Goal: Transaction & Acquisition: Purchase product/service

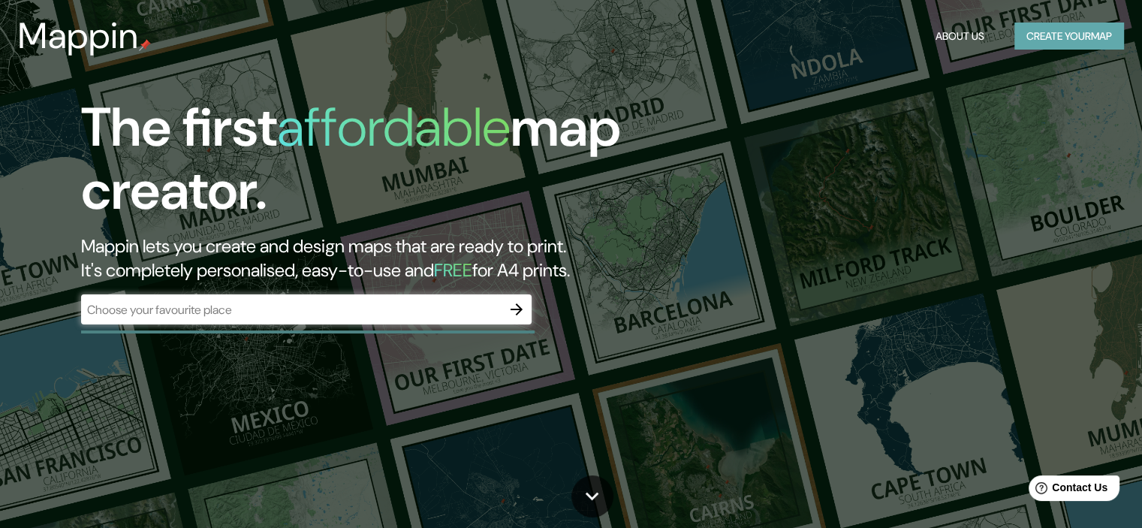
click at [1068, 32] on button "Create your map" at bounding box center [1069, 37] width 110 height 28
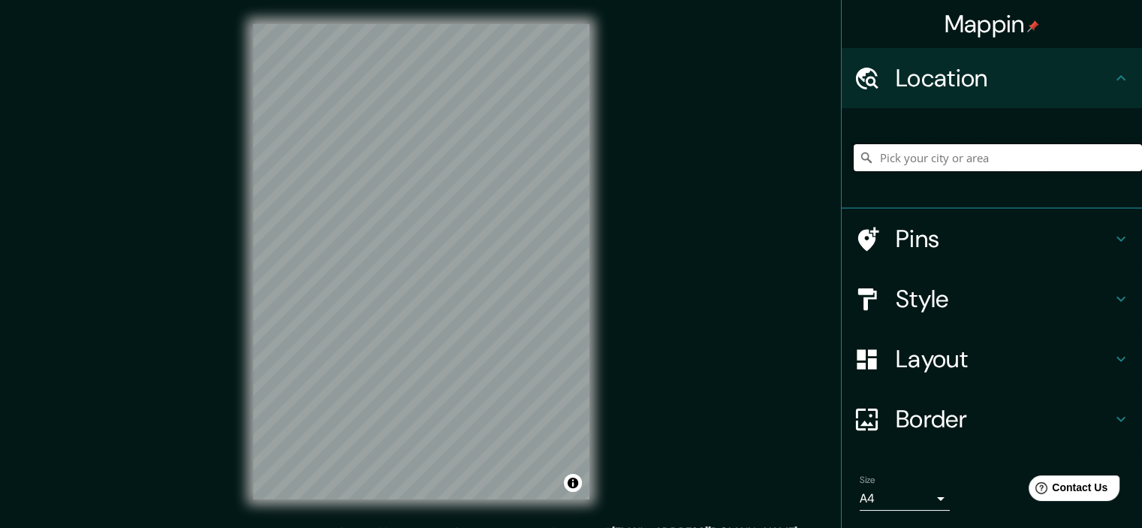
click at [938, 149] on input "Pick your city or area" at bounding box center [998, 157] width 288 height 27
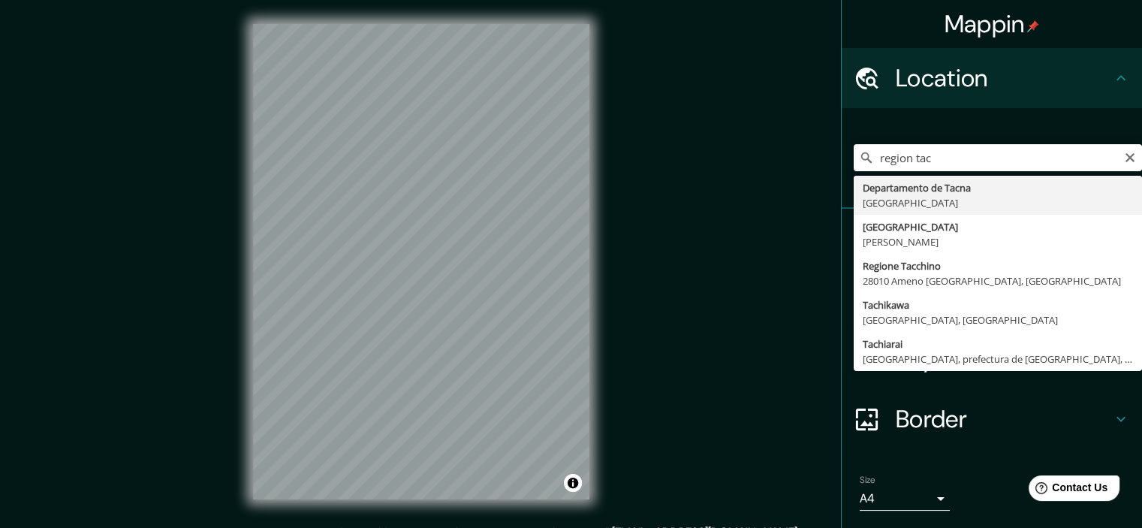
type input "Departamento de [GEOGRAPHIC_DATA], [GEOGRAPHIC_DATA]"
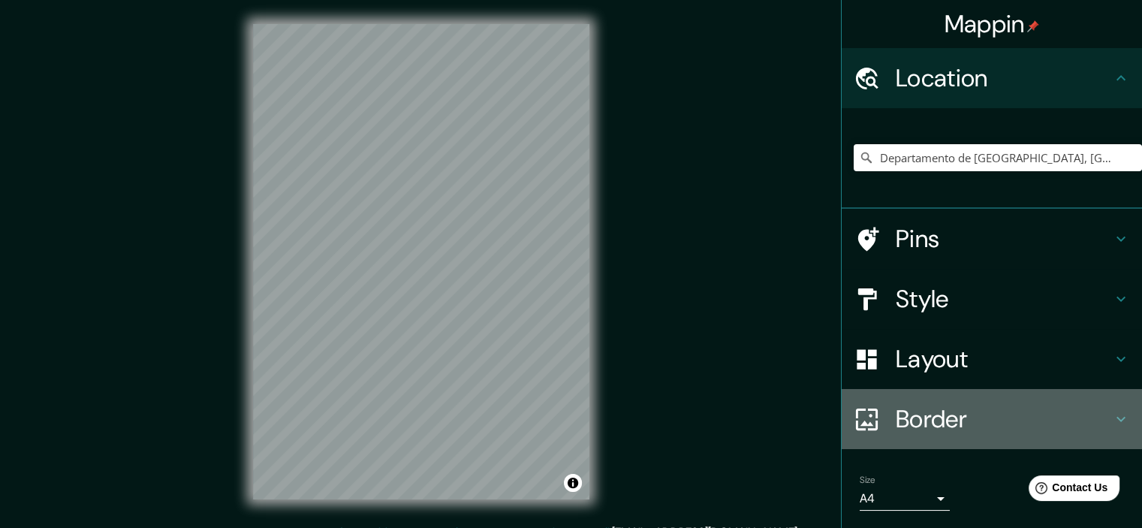
click at [936, 427] on h4 "Border" at bounding box center [1004, 419] width 216 height 30
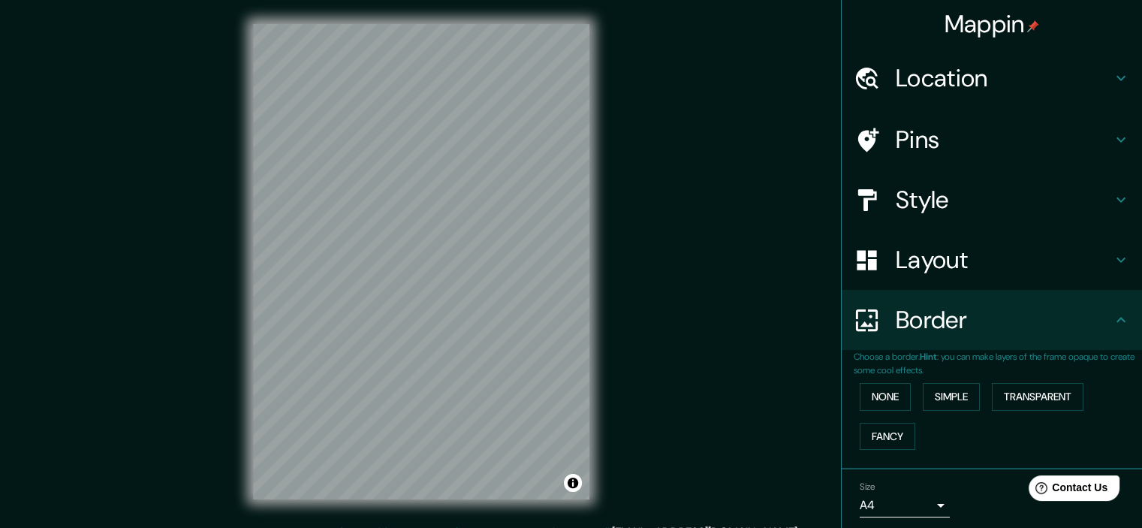
click at [938, 258] on h4 "Layout" at bounding box center [1004, 260] width 216 height 30
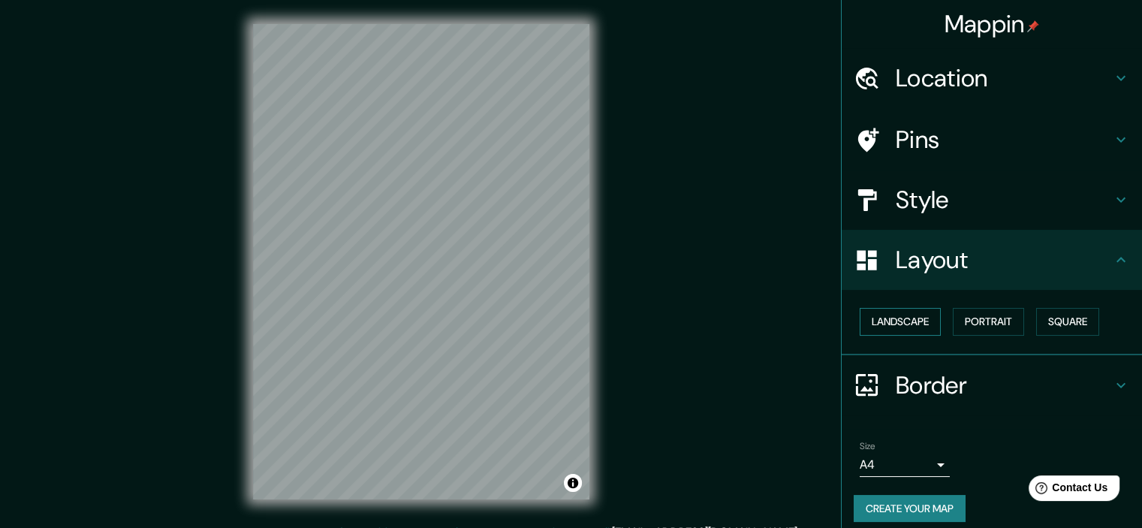
click at [917, 318] on button "Landscape" at bounding box center [900, 322] width 81 height 28
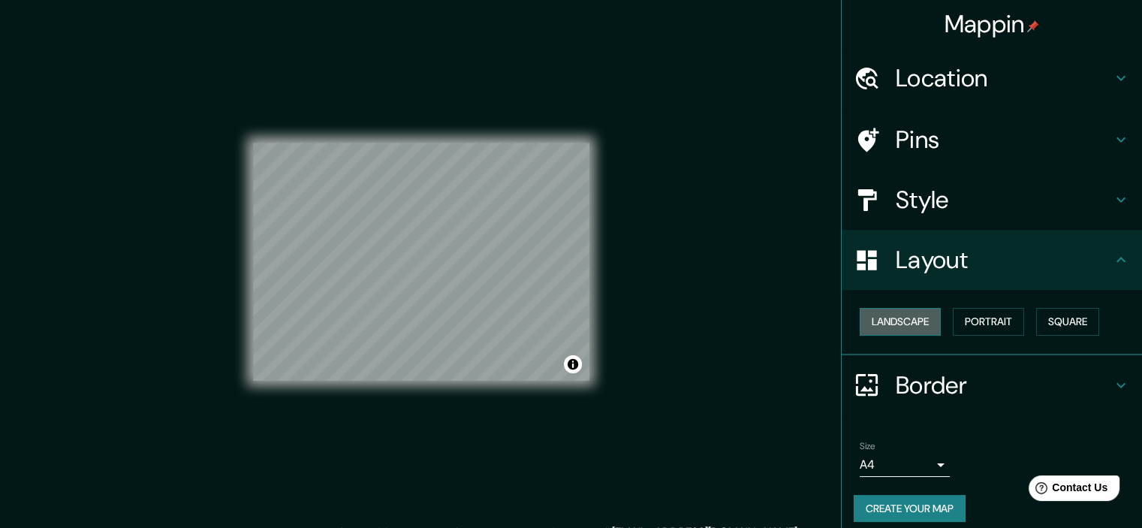
click at [917, 318] on button "Landscape" at bounding box center [900, 322] width 81 height 28
click at [964, 318] on button "Portrait" at bounding box center [988, 322] width 71 height 28
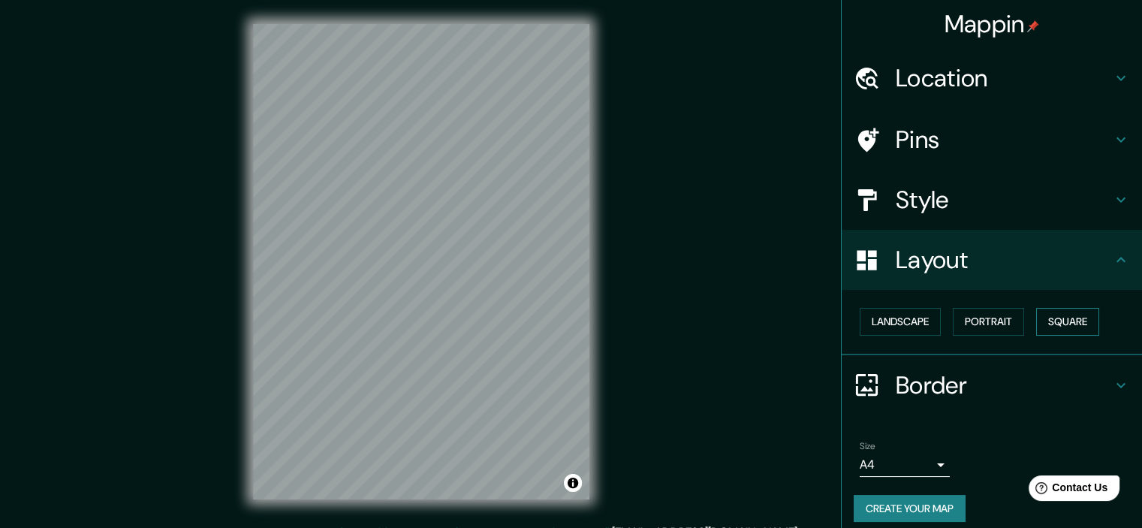
click at [1059, 313] on button "Square" at bounding box center [1067, 322] width 63 height 28
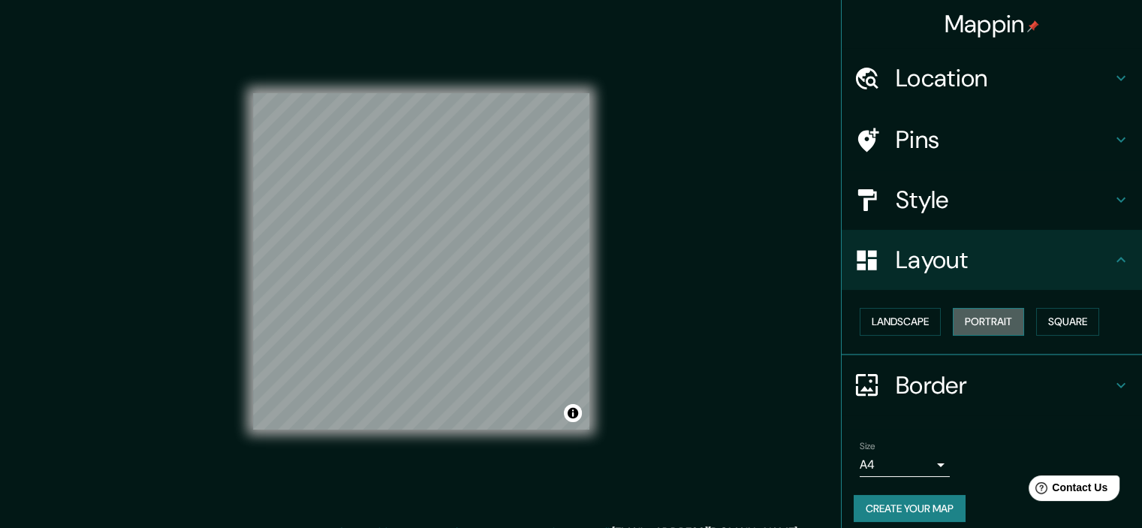
click at [977, 319] on button "Portrait" at bounding box center [988, 322] width 71 height 28
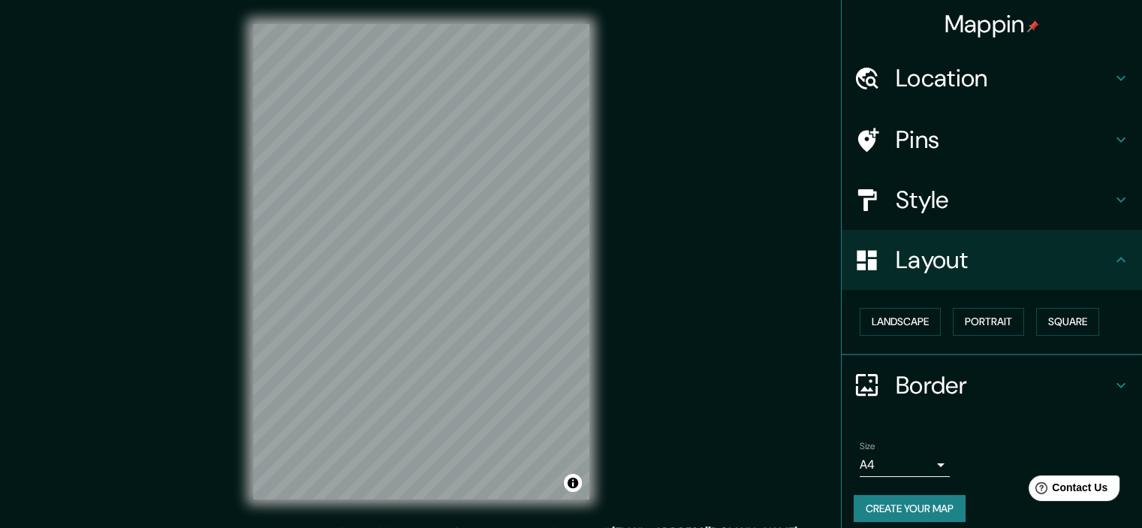
click at [939, 375] on h4 "Border" at bounding box center [1004, 385] width 216 height 30
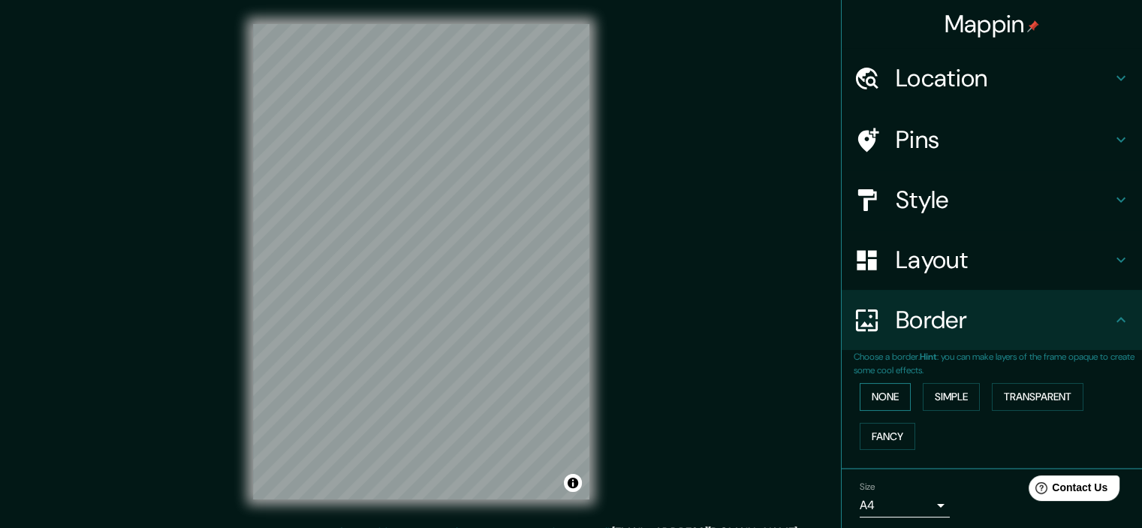
click at [879, 399] on button "None" at bounding box center [885, 397] width 51 height 28
click at [937, 398] on button "Simple" at bounding box center [951, 397] width 57 height 28
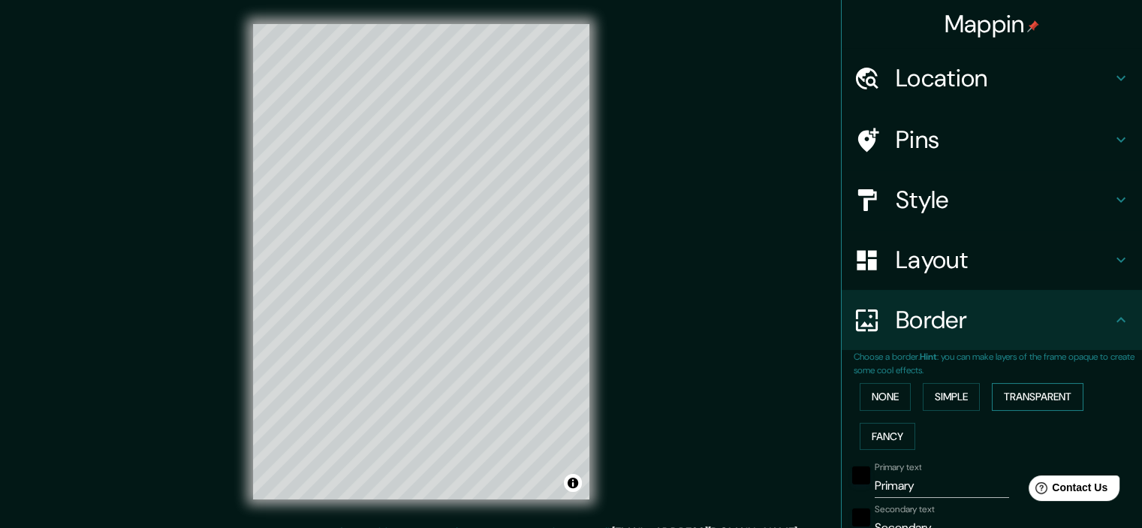
click at [1032, 395] on button "Transparent" at bounding box center [1038, 397] width 92 height 28
click at [889, 438] on button "Fancy" at bounding box center [888, 437] width 56 height 28
click at [878, 388] on button "None" at bounding box center [885, 397] width 51 height 28
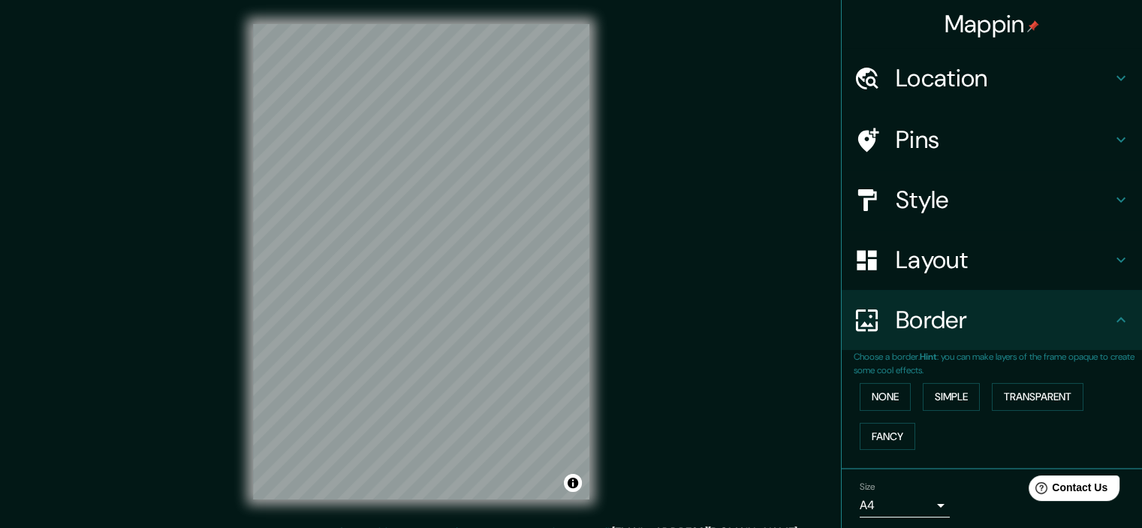
click at [743, 375] on div "Mappin Location [GEOGRAPHIC_DATA], [GEOGRAPHIC_DATA] Pins Style Layout Border C…" at bounding box center [571, 273] width 1142 height 547
